Goal: Task Accomplishment & Management: Manage account settings

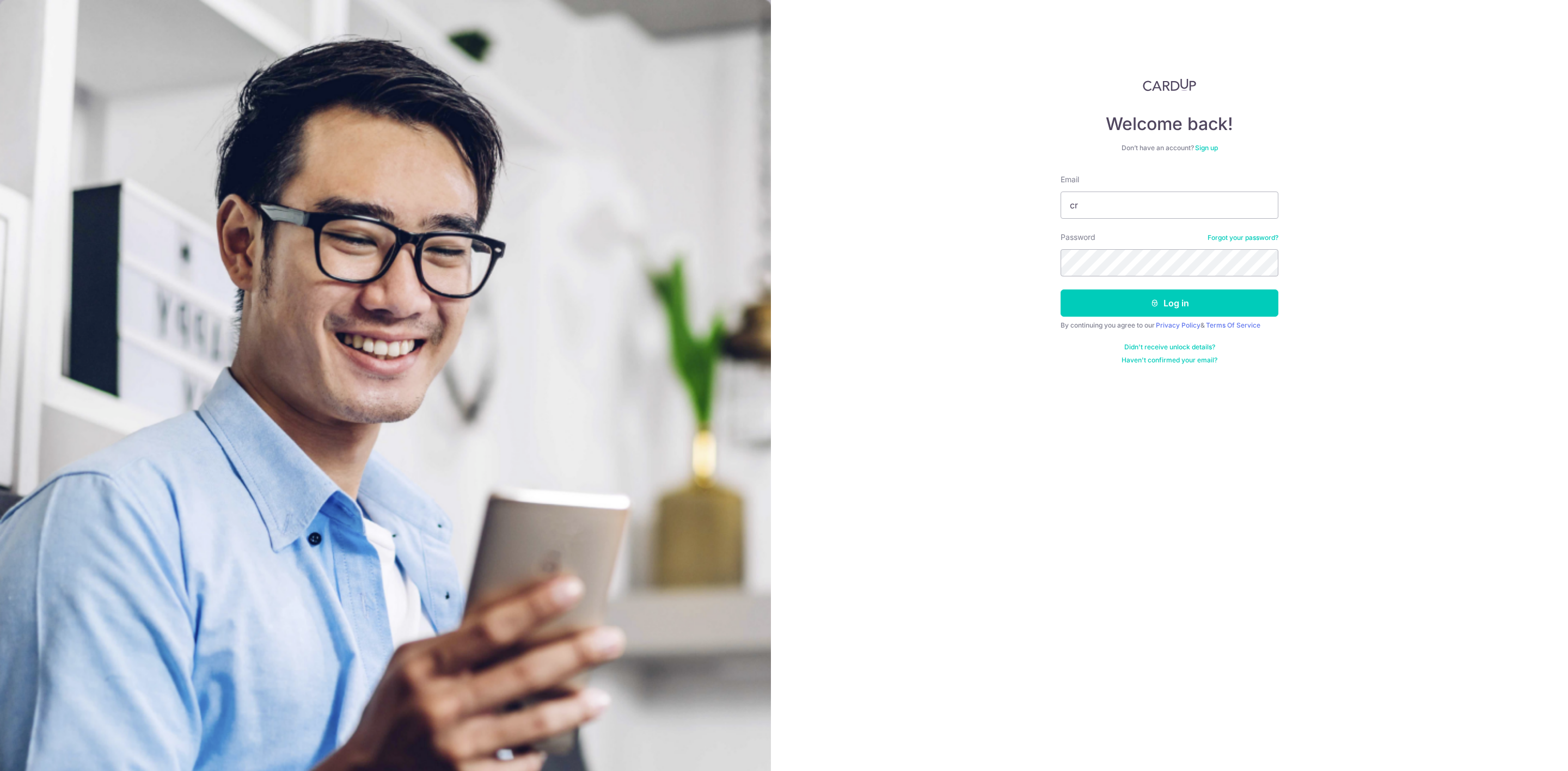
type input "[EMAIL_ADDRESS][DOMAIN_NAME]"
click at [1060, 290] on button "Log in" at bounding box center [1169, 303] width 218 height 27
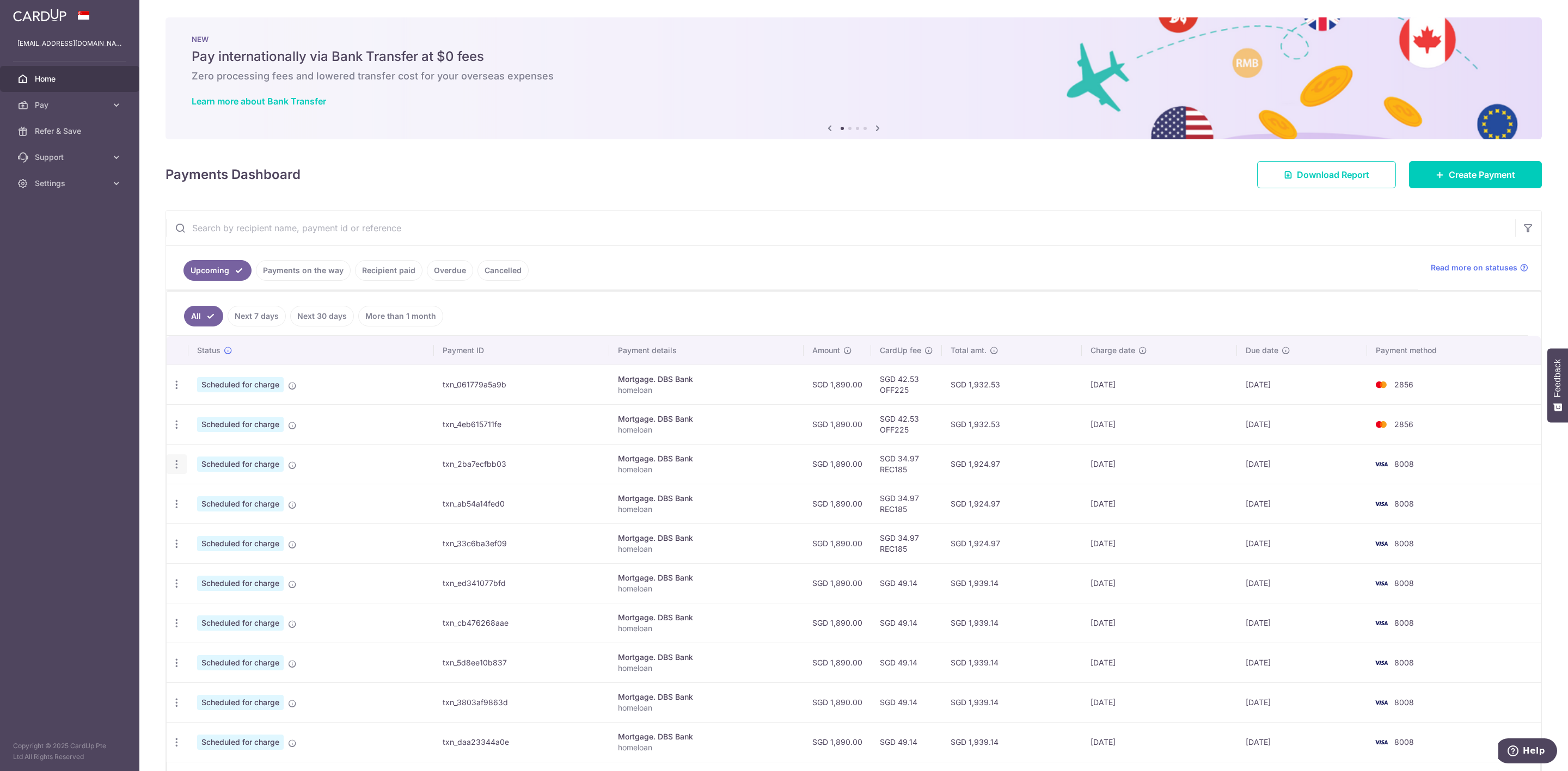
click at [180, 391] on icon "button" at bounding box center [177, 385] width 12 height 12
click at [142, 505] on div "× Pause Schedule Pause all future payments in this series Pause just this one p…" at bounding box center [853, 385] width 1429 height 771
